Goal: Task Accomplishment & Management: Manage account settings

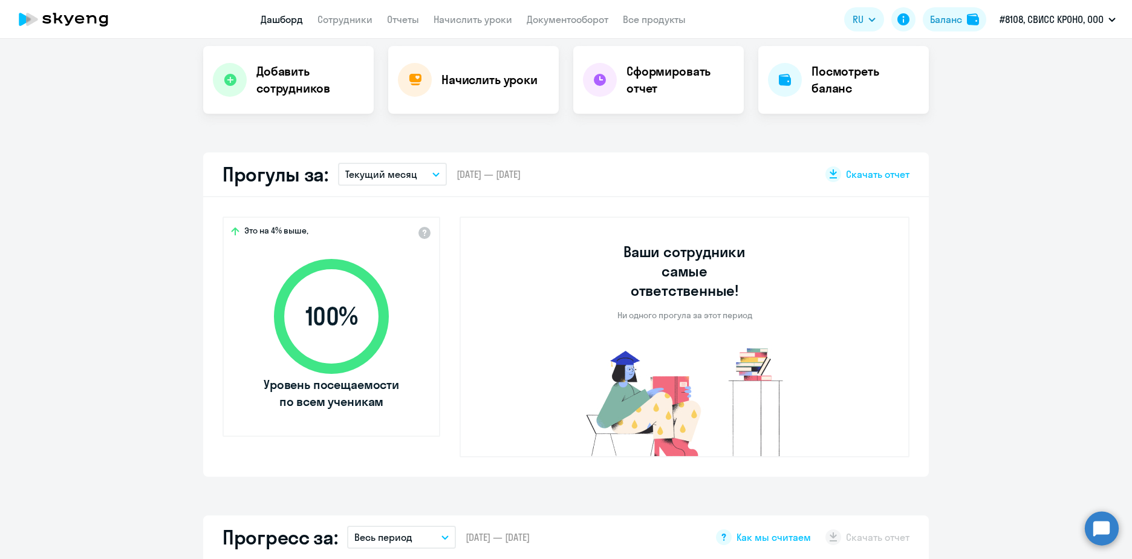
scroll to position [60, 0]
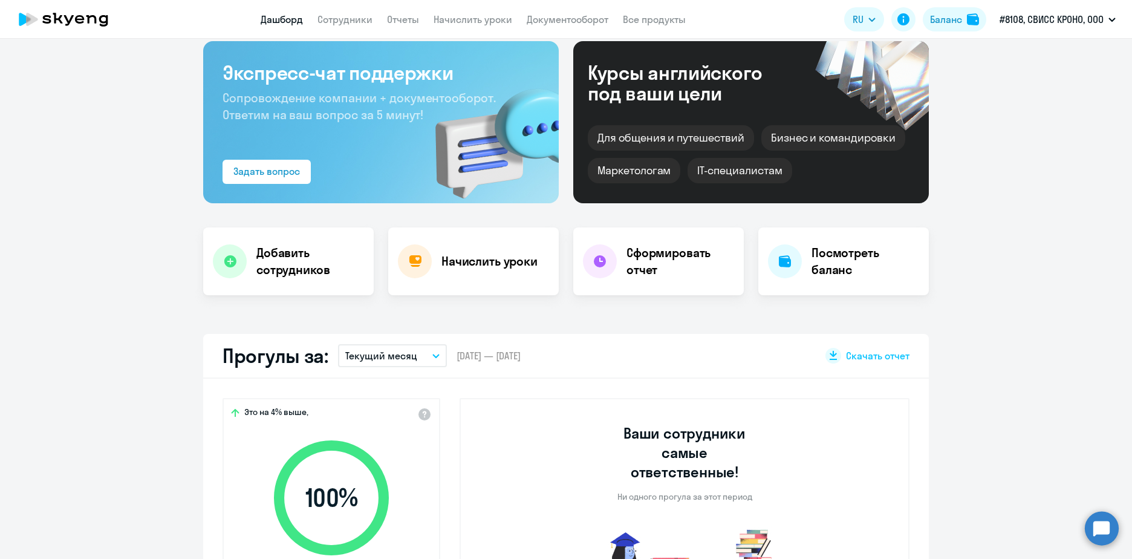
select select "30"
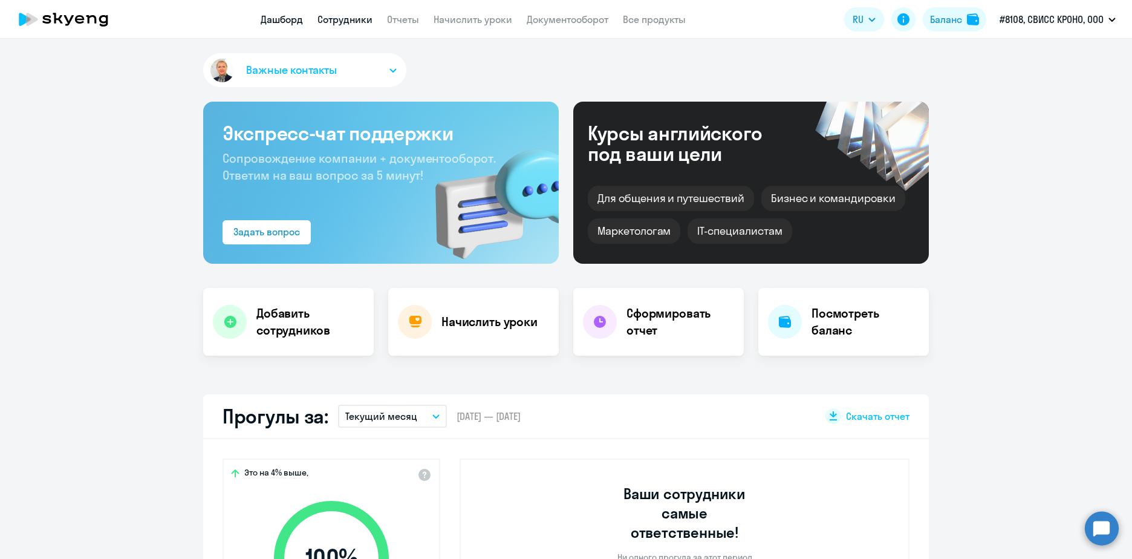
click at [330, 16] on link "Сотрудники" at bounding box center [344, 19] width 55 height 12
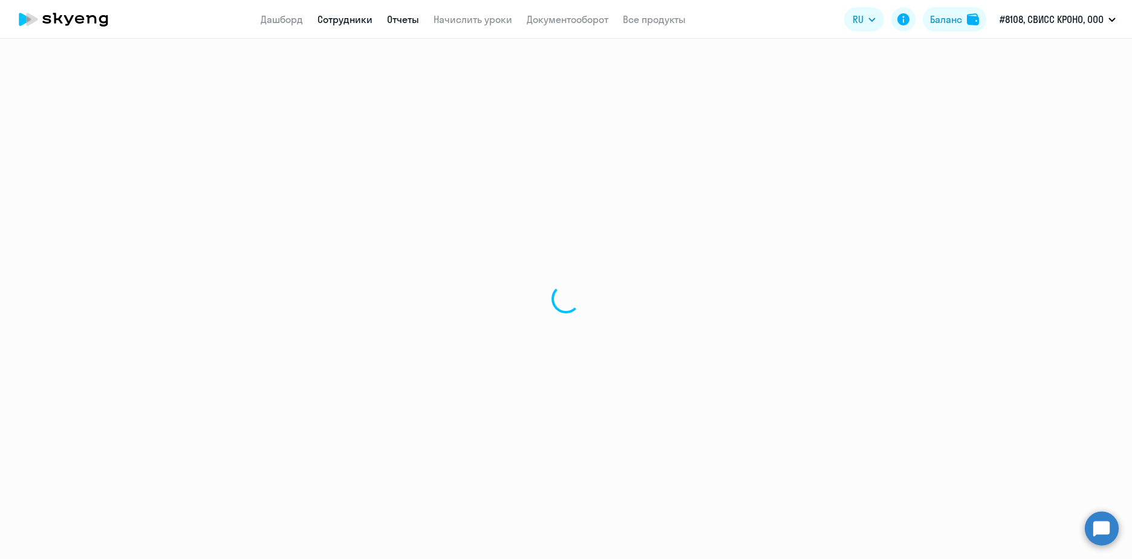
select select "30"
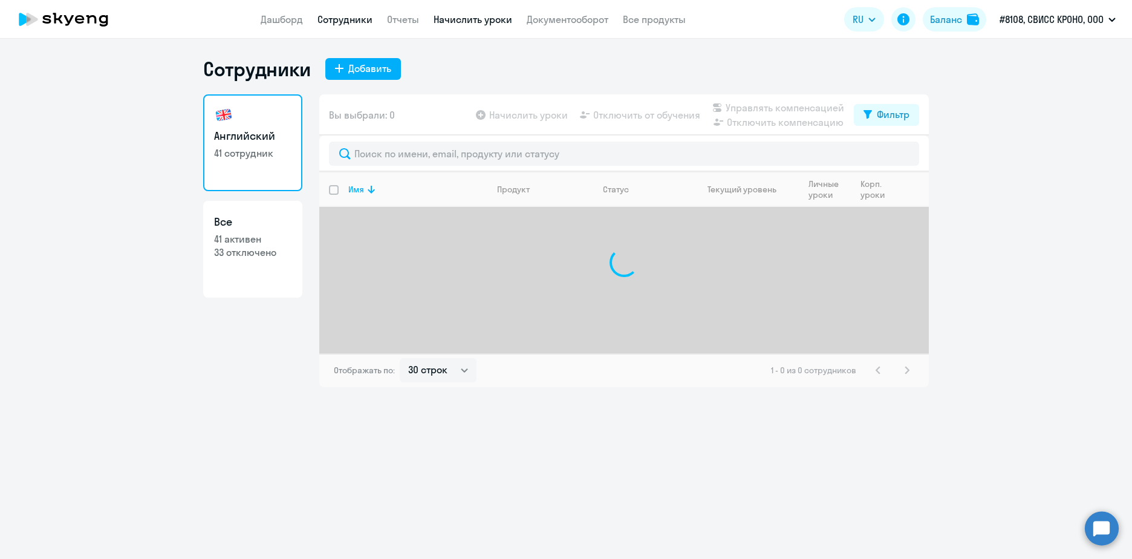
click at [445, 20] on link "Начислить уроки" at bounding box center [473, 19] width 79 height 12
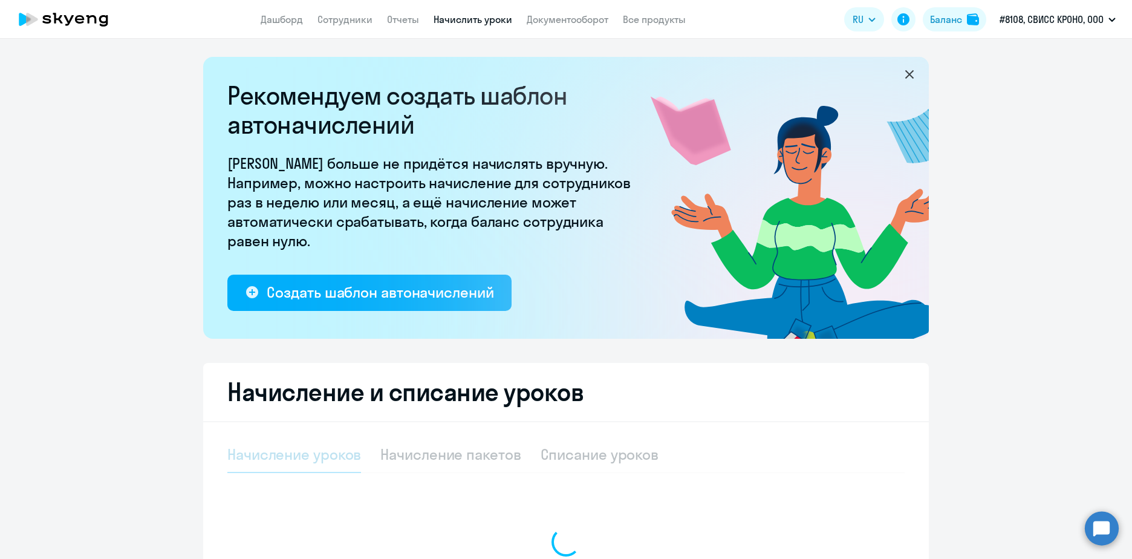
select select "10"
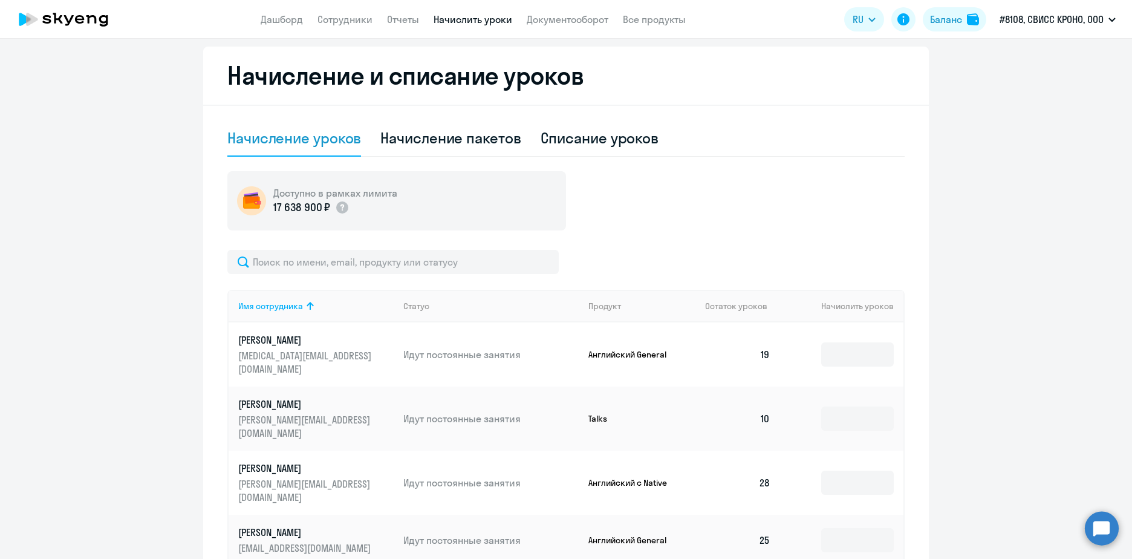
scroll to position [363, 0]
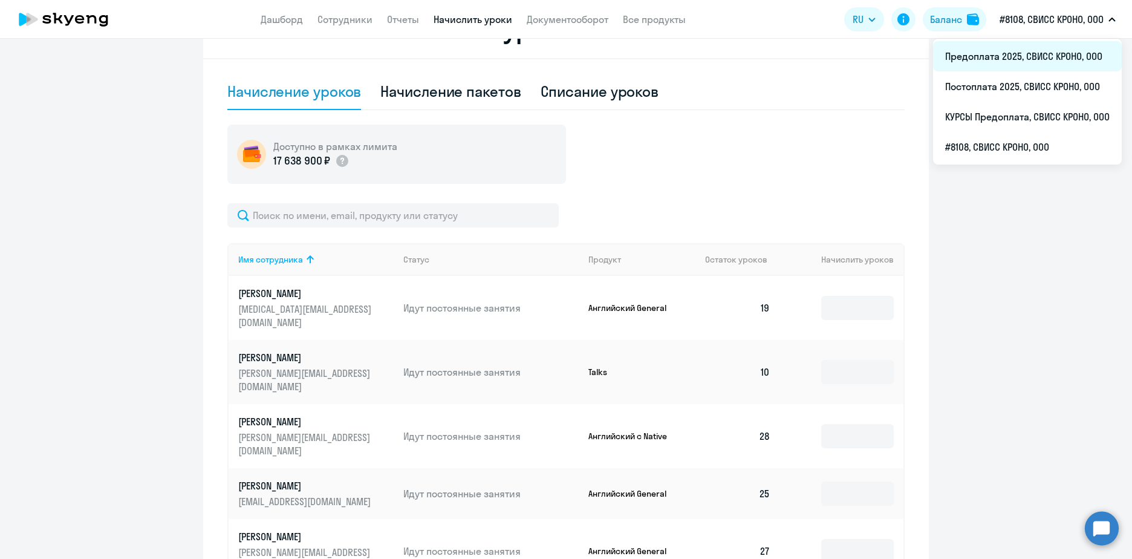
click at [1008, 55] on li "Предоплата 2025, СВИСС КРОНО, ООО" at bounding box center [1027, 56] width 189 height 30
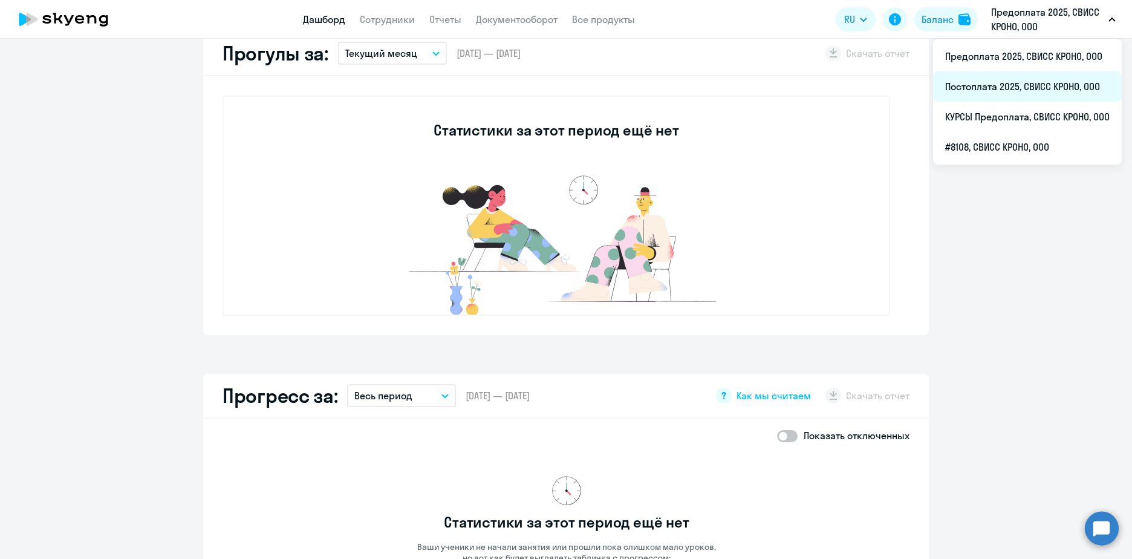
click at [1006, 80] on li "Постоплата 2025, СВИСС КРОНО, ООО" at bounding box center [1027, 86] width 189 height 30
click at [1011, 21] on p "Постоплата 2025, СВИСС КРОНО, ООО" at bounding box center [1047, 19] width 112 height 29
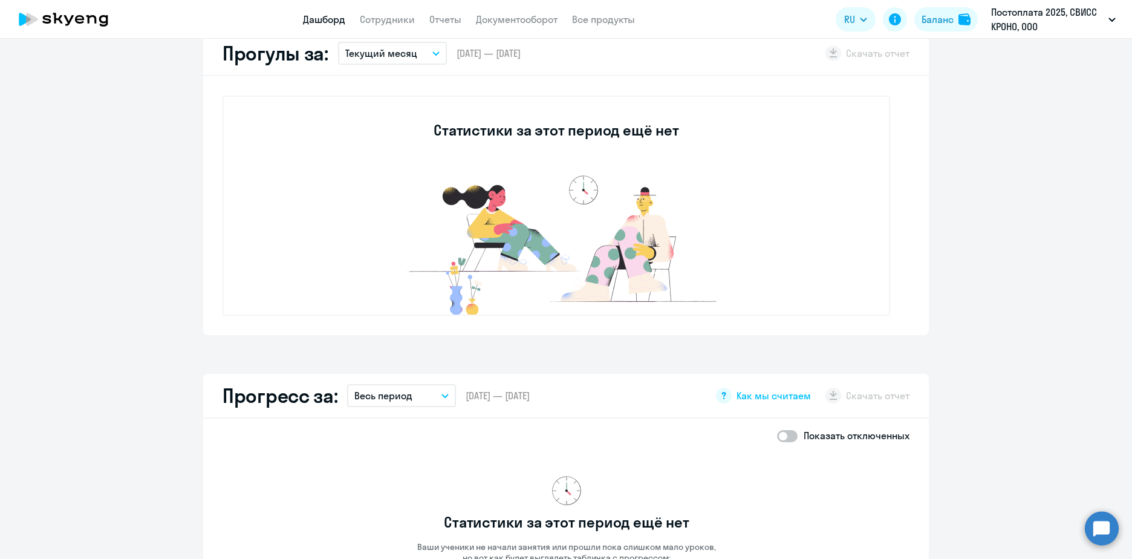
click at [1011, 22] on p "Постоплата 2025, СВИСС КРОНО, ООО" at bounding box center [1047, 19] width 112 height 29
